Goal: Information Seeking & Learning: Learn about a topic

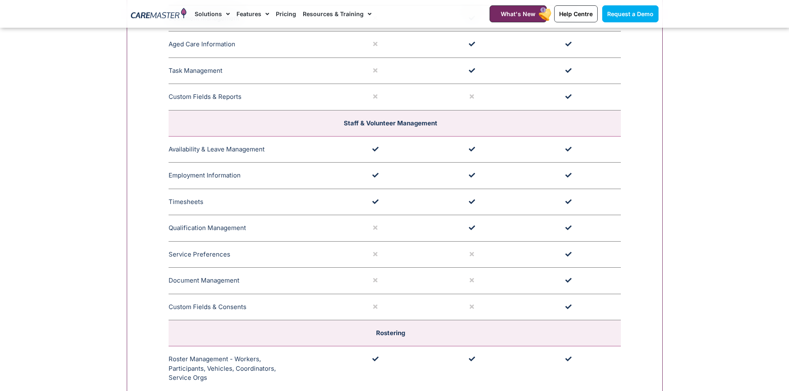
scroll to position [1366, 0]
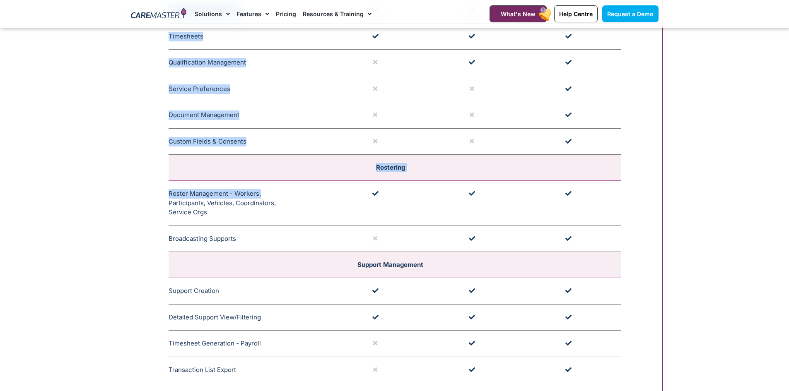
drag, startPoint x: 168, startPoint y: 193, endPoint x: 260, endPoint y: 196, distance: 92.4
click at [260, 196] on div "**********" at bounding box center [395, 373] width 536 height 1790
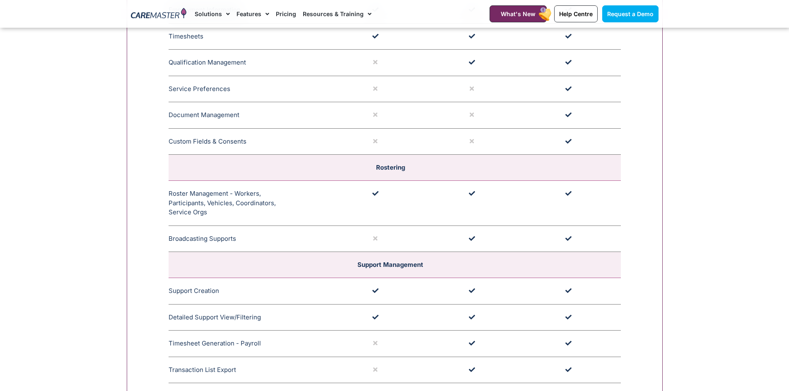
click at [216, 211] on td "Roster Management - Workers, Participants, Vehicles, Coordinators, Service Orgs…" at bounding box center [249, 203] width 163 height 45
drag, startPoint x: 186, startPoint y: 202, endPoint x: 212, endPoint y: 212, distance: 28.0
click at [245, 207] on td "Roster Management - Workers, Participants, Vehicles, Coordinators, Service Orgs…" at bounding box center [249, 203] width 163 height 45
click at [197, 213] on td "Roster Management - Workers, Participants, Vehicles, Coordinators, Service Orgs…" at bounding box center [249, 203] width 163 height 45
drag, startPoint x: 203, startPoint y: 213, endPoint x: 175, endPoint y: 212, distance: 28.6
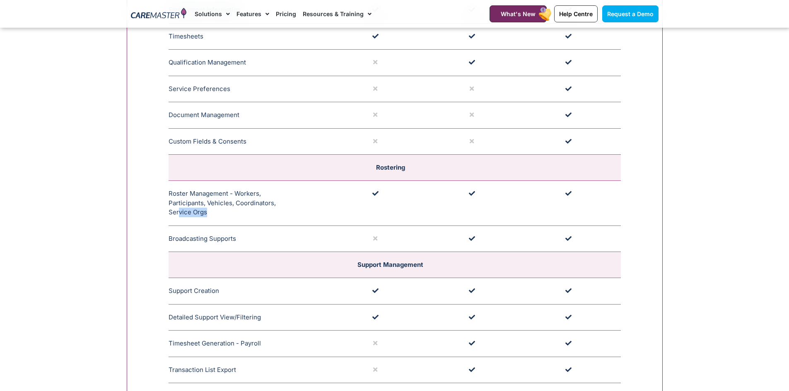
click at [177, 211] on td "Roster Management - Workers, Participants, Vehicles, Coordinators, Service Orgs…" at bounding box center [249, 203] width 163 height 45
click at [174, 212] on td "Roster Management - Workers, Participants, Vehicles, Coordinators, Service Orgs…" at bounding box center [249, 203] width 163 height 45
drag, startPoint x: 176, startPoint y: 196, endPoint x: 201, endPoint y: 217, distance: 32.9
click at [201, 217] on td "Roster Management - Workers, Participants, Vehicles, Coordinators, Service Orgs…" at bounding box center [249, 203] width 163 height 45
click at [213, 217] on span "CareMaster's Roster Management streamlines Support Worker coordination, partici…" at bounding box center [210, 212] width 7 height 9
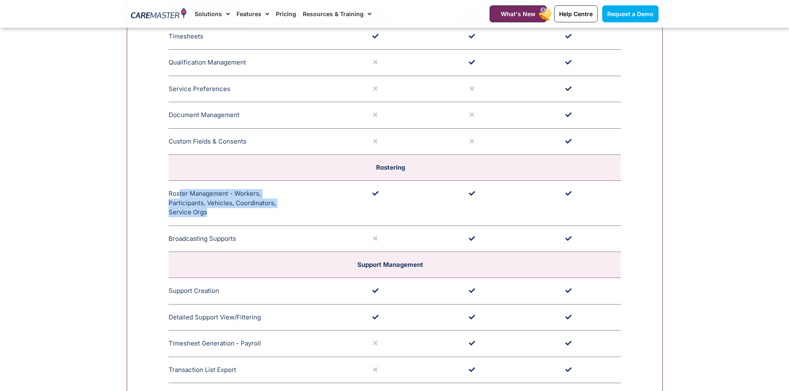
drag, startPoint x: 202, startPoint y: 217, endPoint x: 180, endPoint y: 197, distance: 30.2
click at [180, 197] on td "Roster Management - Workers, Participants, Vehicles, Coordinators, Service Orgs…" at bounding box center [249, 203] width 163 height 45
click at [174, 193] on td "Roster Management - Workers, Participants, Vehicles, Coordinators, Service Orgs…" at bounding box center [249, 203] width 163 height 45
drag, startPoint x: 181, startPoint y: 195, endPoint x: 201, endPoint y: 216, distance: 28.7
click at [201, 216] on td "Roster Management - Workers, Participants, Vehicles, Coordinators, Service Orgs…" at bounding box center [249, 203] width 163 height 45
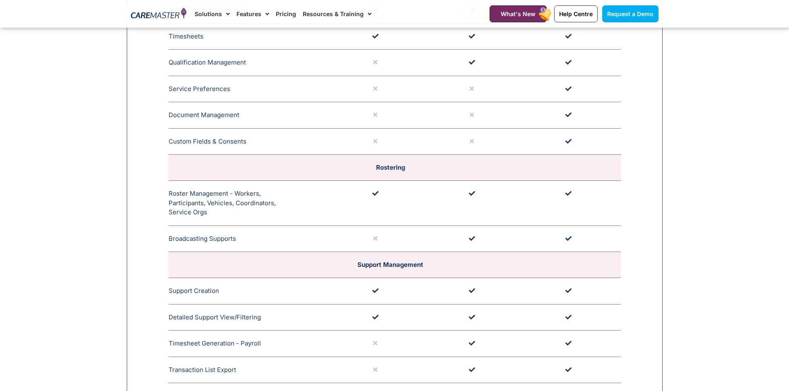
click at [216, 216] on td "Roster Management - Workers, Participants, Vehicles, Coordinators, Service Orgs…" at bounding box center [249, 203] width 163 height 45
drag, startPoint x: 202, startPoint y: 208, endPoint x: 173, endPoint y: 195, distance: 31.5
click at [173, 195] on td "Roster Management - Workers, Participants, Vehicles, Coordinators, Service Orgs…" at bounding box center [249, 203] width 163 height 45
click at [214, 206] on td "Roster Management - Workers, Participants, Vehicles, Coordinators, Service Orgs…" at bounding box center [249, 203] width 163 height 45
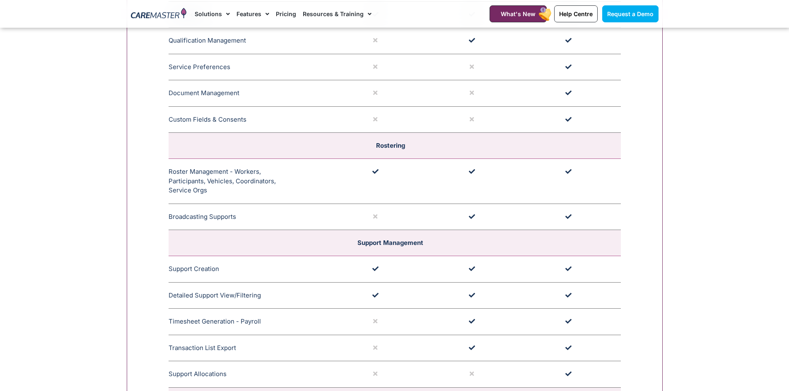
scroll to position [1408, 0]
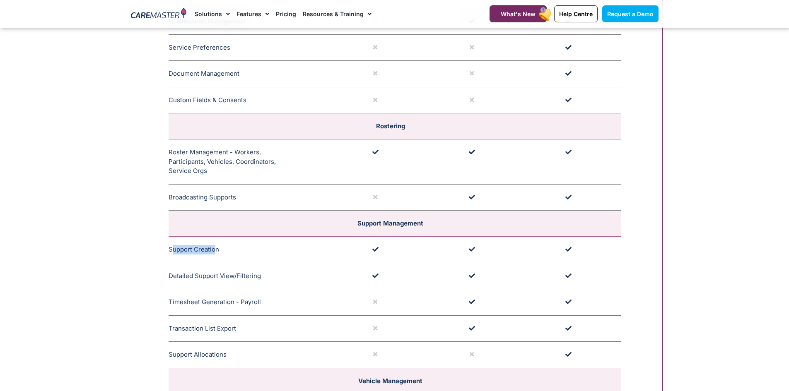
drag, startPoint x: 176, startPoint y: 253, endPoint x: 215, endPoint y: 259, distance: 39.8
click at [217, 252] on td "Support Creation CareMaster offers multiple methods for support creation: withi…" at bounding box center [249, 250] width 163 height 26
drag, startPoint x: 176, startPoint y: 273, endPoint x: 261, endPoint y: 277, distance: 85.4
click at [261, 277] on td "Detailed Support View/Filtering The Detailed Support View/Filtering capability …" at bounding box center [249, 276] width 163 height 26
drag, startPoint x: 176, startPoint y: 251, endPoint x: 205, endPoint y: 251, distance: 29.8
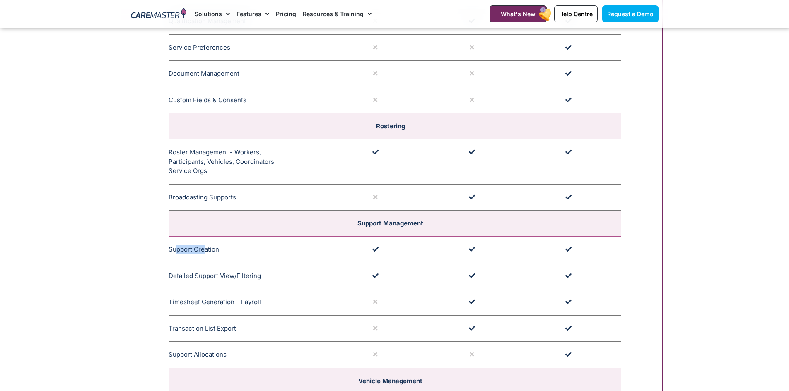
click at [205, 251] on td "Support Creation CareMaster offers multiple methods for support creation: withi…" at bounding box center [249, 250] width 163 height 26
drag, startPoint x: 173, startPoint y: 276, endPoint x: 281, endPoint y: 277, distance: 107.6
click at [281, 277] on td "Detailed Support View/Filtering The Detailed Support View/Filtering capability …" at bounding box center [249, 276] width 163 height 26
drag, startPoint x: 177, startPoint y: 302, endPoint x: 225, endPoint y: 304, distance: 48.1
click at [225, 304] on td "Timesheet Generation - Payroll Generates Timesheets for staff or workers to be …" at bounding box center [249, 302] width 163 height 26
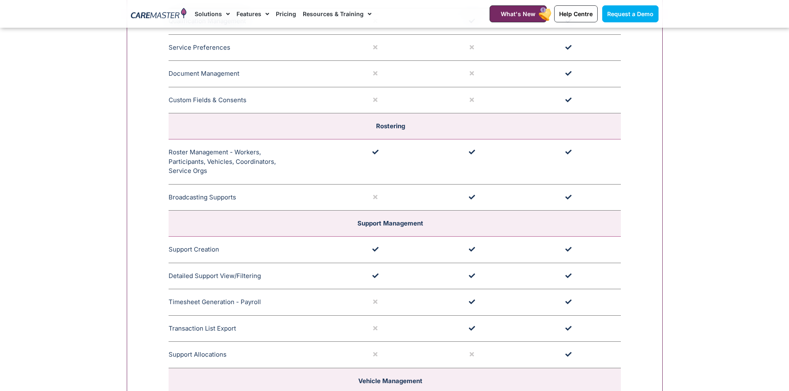
click at [228, 304] on td "Timesheet Generation - Payroll Generates Timesheets for staff or workers to be …" at bounding box center [249, 302] width 163 height 26
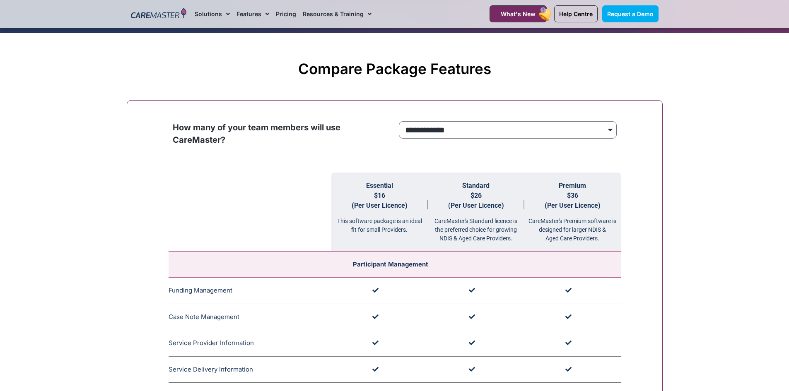
scroll to position [787, 0]
